Goal: Task Accomplishment & Management: Use online tool/utility

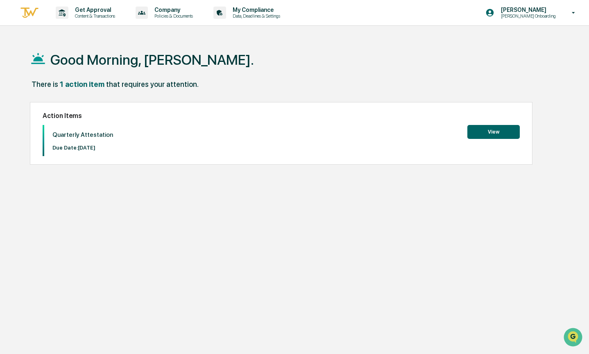
click at [488, 133] on button "View" at bounding box center [493, 132] width 52 height 14
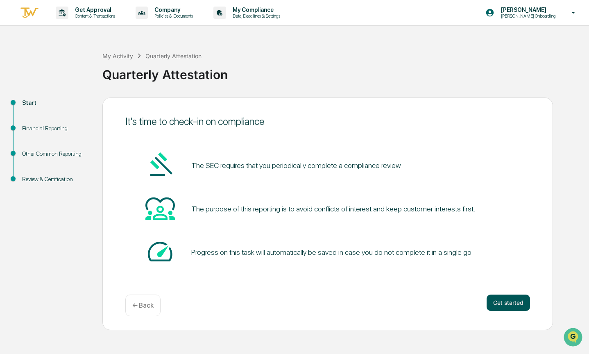
click at [516, 299] on button "Get started" at bounding box center [508, 303] width 43 height 16
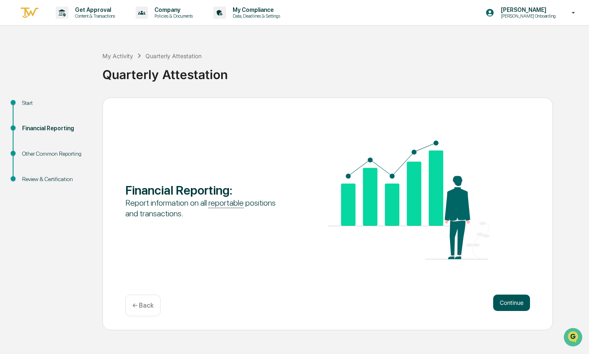
click at [509, 304] on button "Continue" at bounding box center [511, 303] width 37 height 16
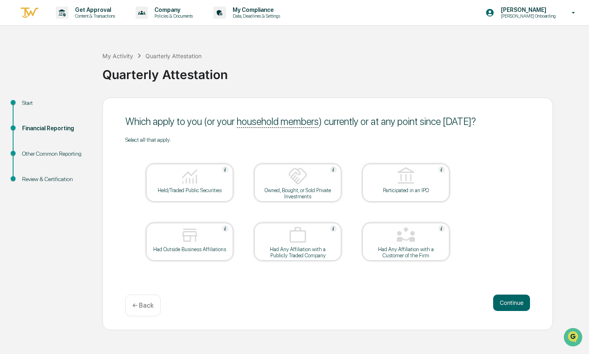
click at [197, 179] on img at bounding box center [190, 176] width 20 height 20
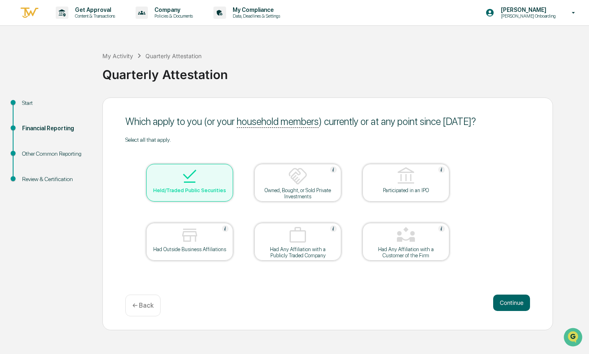
click at [200, 240] on div at bounding box center [190, 235] width 82 height 21
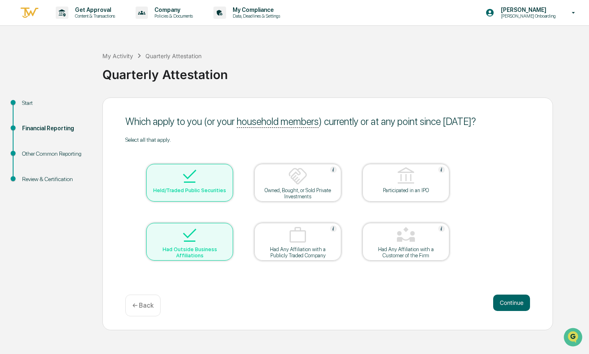
click at [301, 180] on img at bounding box center [298, 176] width 20 height 20
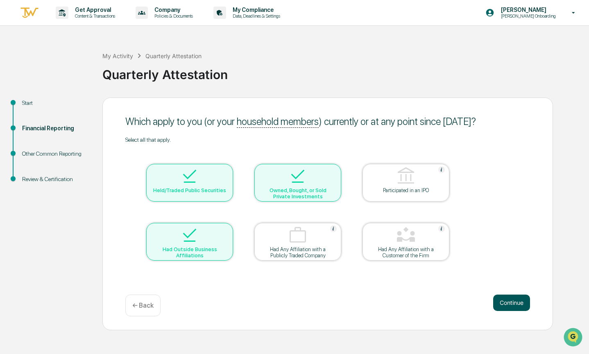
click at [513, 299] on button "Continue" at bounding box center [511, 303] width 37 height 16
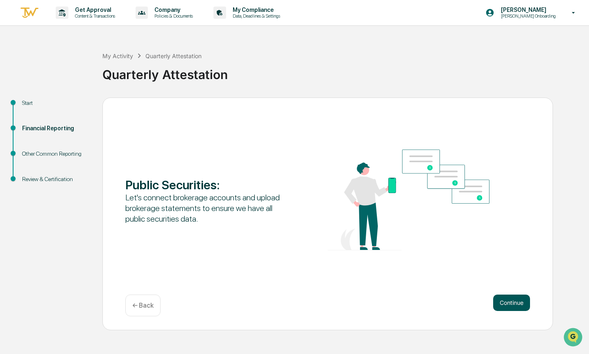
click at [512, 299] on button "Continue" at bounding box center [511, 303] width 37 height 16
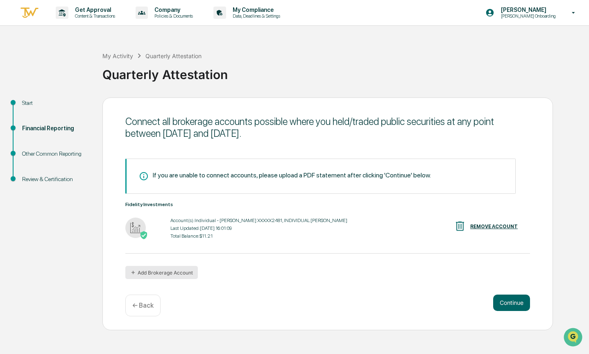
click at [180, 274] on button "Add Brokerage Account" at bounding box center [161, 272] width 72 height 13
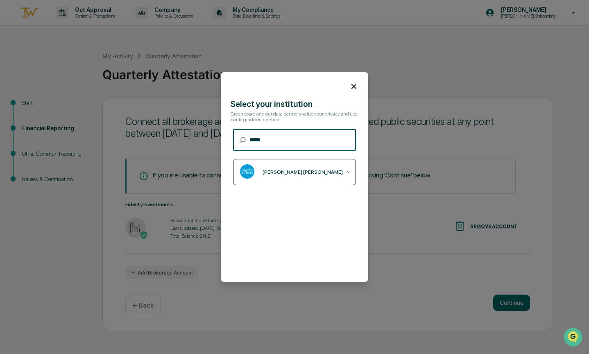
type input "*****"
click at [284, 173] on div "[PERSON_NAME] [PERSON_NAME]" at bounding box center [303, 172] width 80 height 6
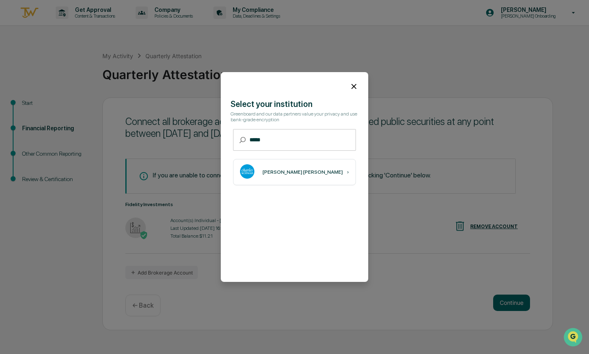
click at [355, 89] on icon at bounding box center [353, 86] width 9 height 9
